Goal: Task Accomplishment & Management: Use online tool/utility

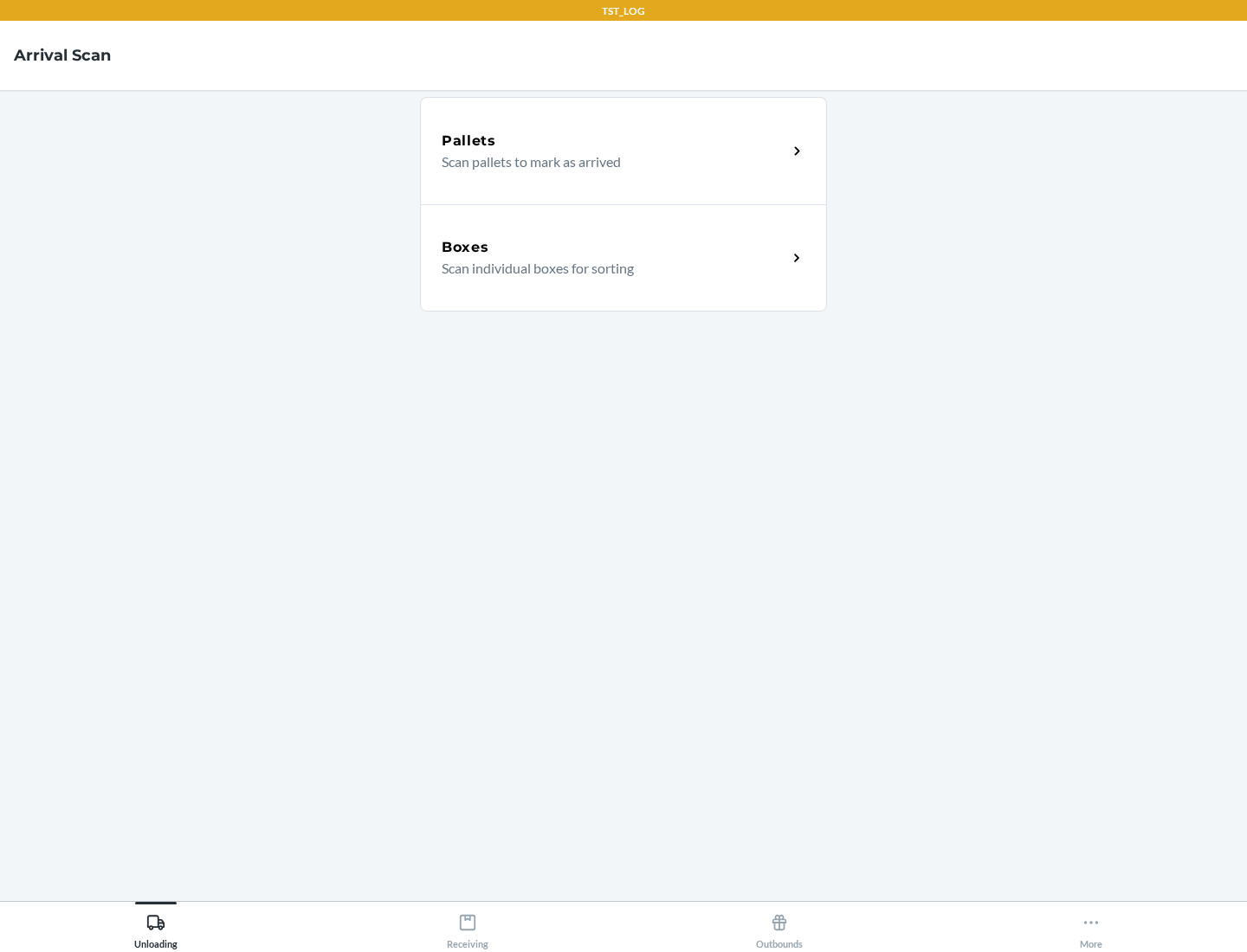
click at [614, 248] on div "Boxes" at bounding box center [614, 248] width 346 height 21
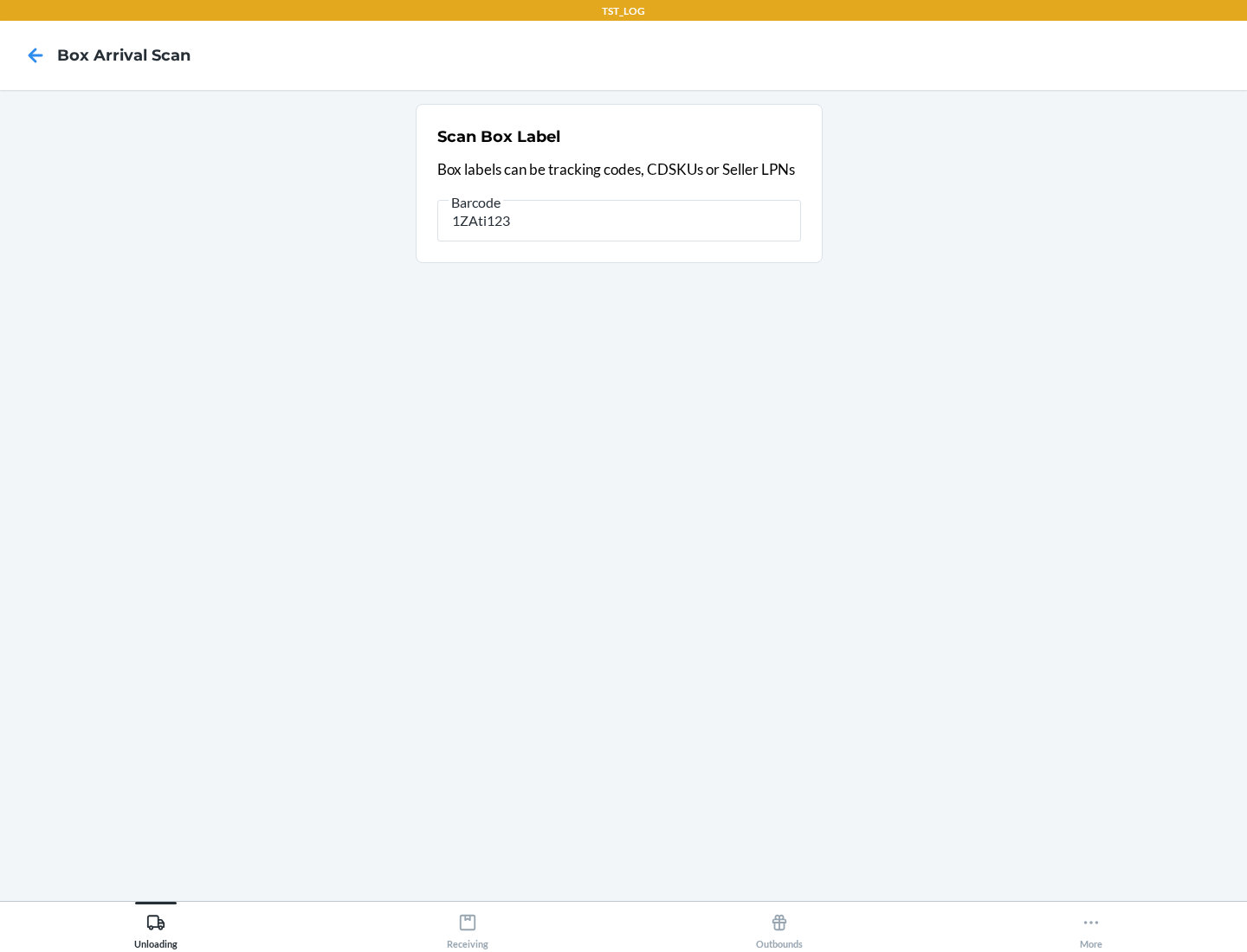
type input "1ZAti123"
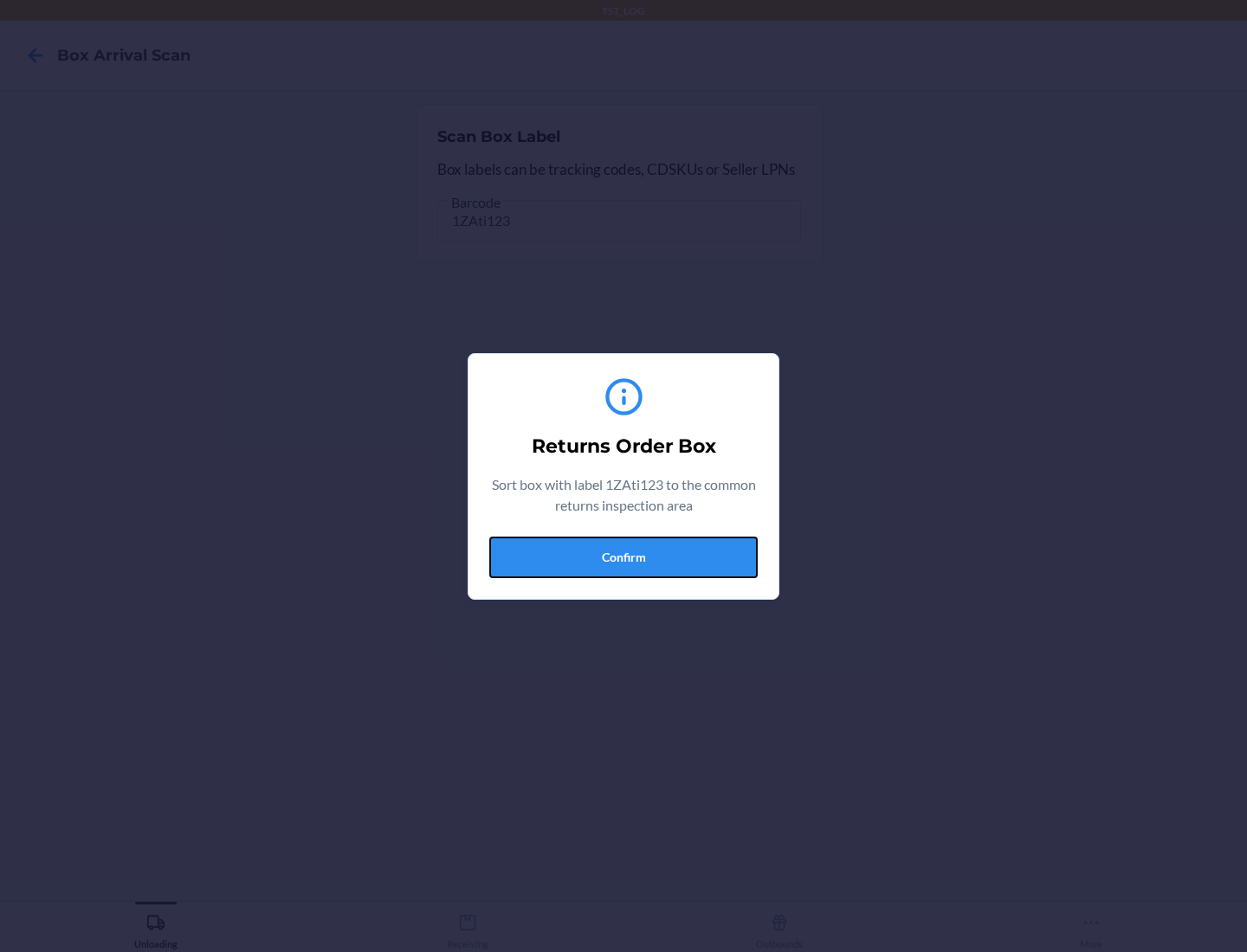
click at [624, 556] on button "Confirm" at bounding box center [623, 556] width 268 height 41
